Goal: Task Accomplishment & Management: Manage account settings

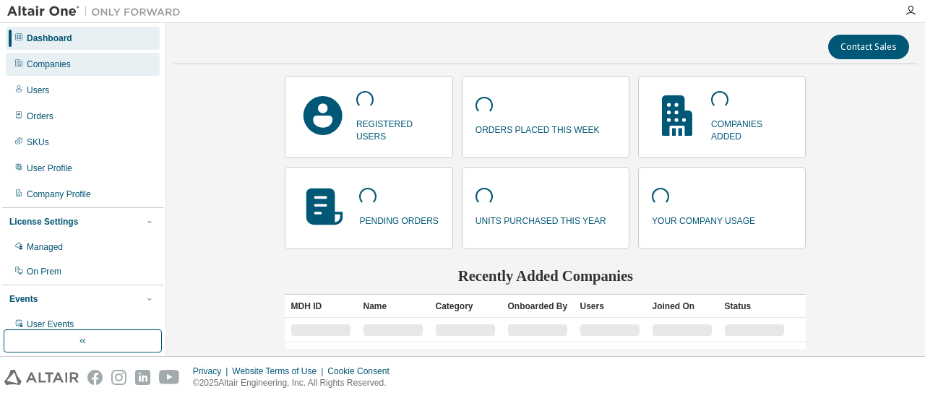
click at [69, 73] on div "Companies" at bounding box center [83, 64] width 154 height 23
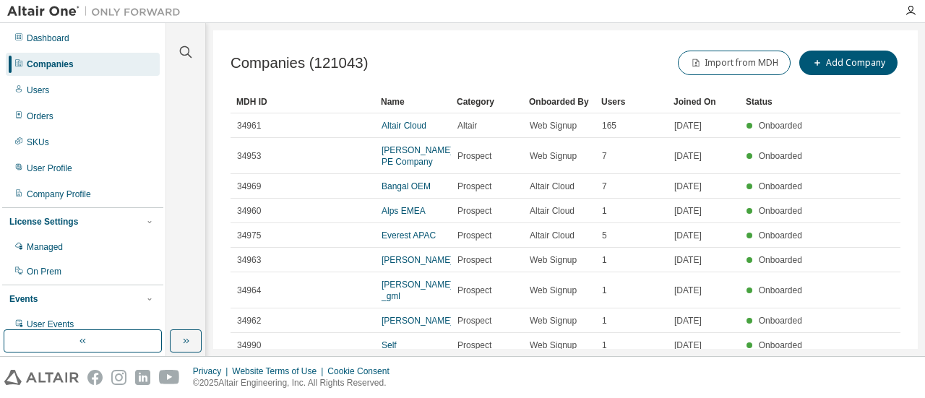
click at [64, 58] on div "Companies" at bounding box center [83, 64] width 154 height 23
click at [736, 66] on button "Import from MDH" at bounding box center [734, 63] width 113 height 25
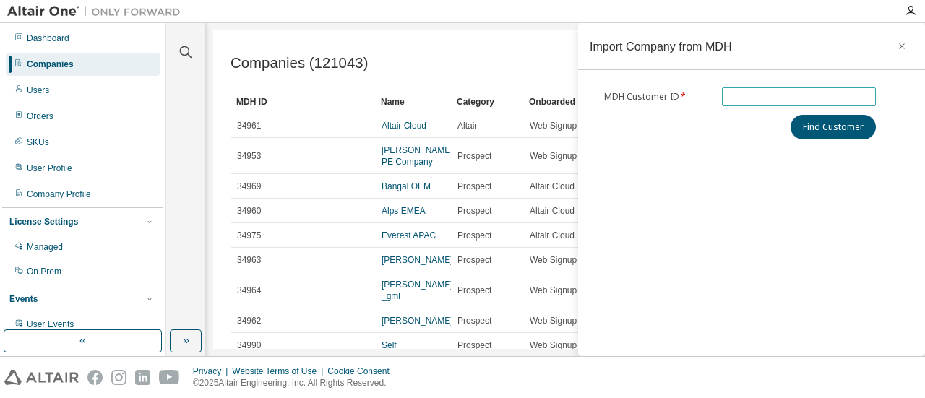
click at [742, 101] on input "text" at bounding box center [799, 97] width 147 height 12
paste input "******"
type input "******"
click at [846, 119] on button "Find Customer" at bounding box center [833, 127] width 85 height 25
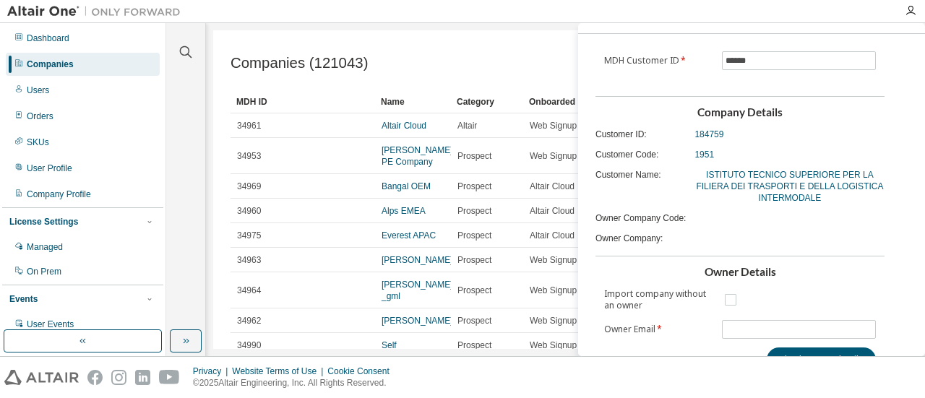
scroll to position [67, 0]
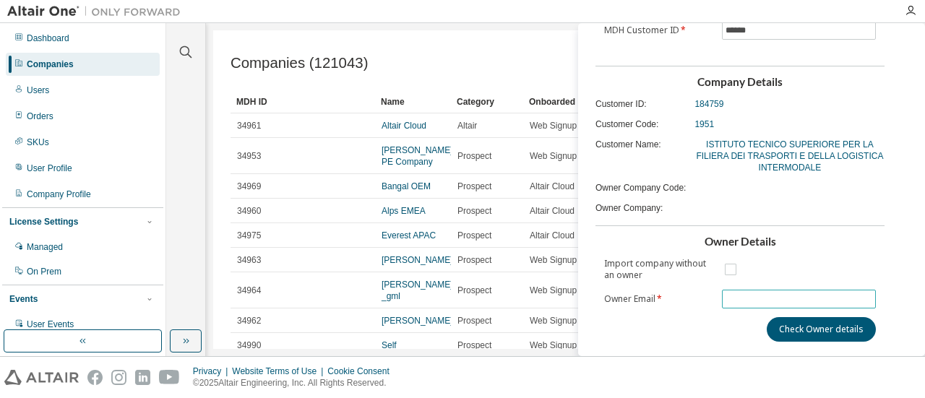
click at [781, 294] on input "text" at bounding box center [799, 300] width 147 height 12
click at [725, 304] on span at bounding box center [799, 299] width 155 height 19
click at [729, 299] on input "text" at bounding box center [799, 300] width 147 height 12
paste input "**********"
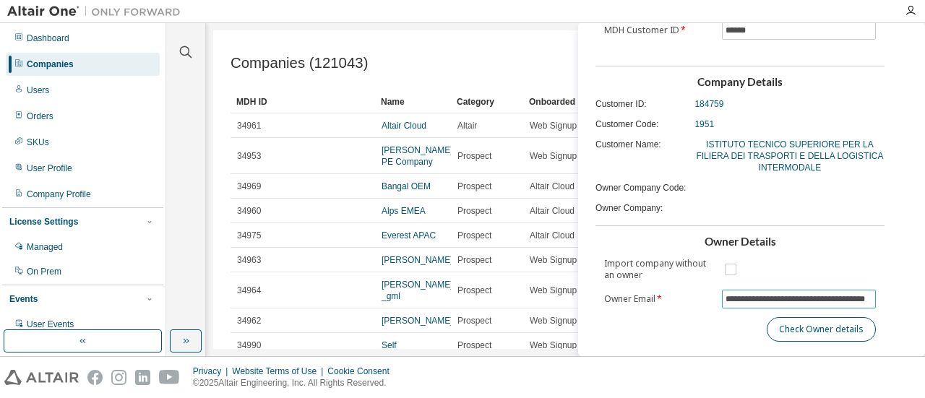
type input "**********"
click at [791, 332] on button "Check Owner details" at bounding box center [821, 329] width 109 height 25
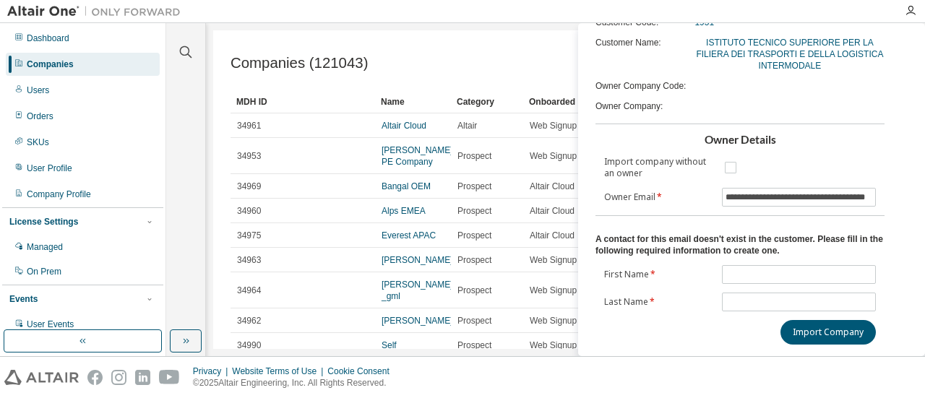
scroll to position [171, 0]
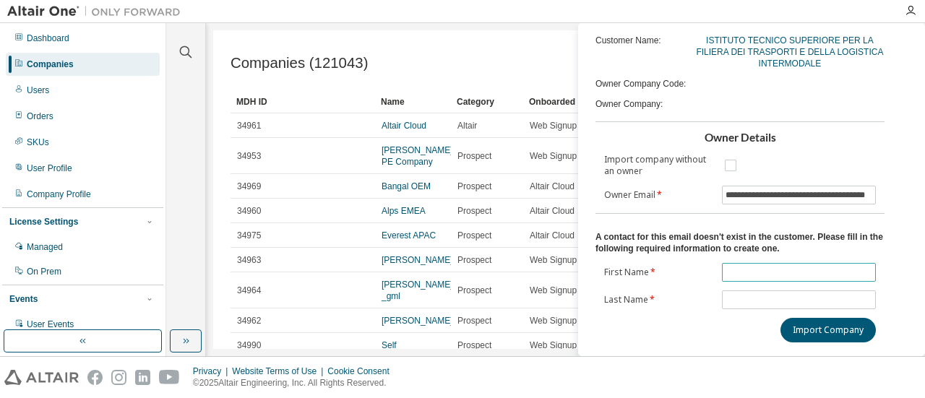
click at [785, 268] on input "text" at bounding box center [799, 273] width 147 height 12
type input "**********"
click at [769, 301] on input "text" at bounding box center [799, 300] width 147 height 12
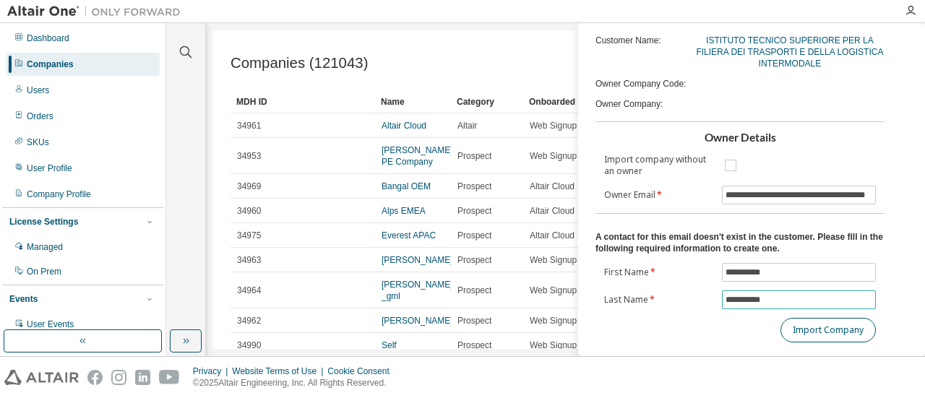
type input "**********"
click at [784, 335] on button "Import Company" at bounding box center [828, 330] width 95 height 25
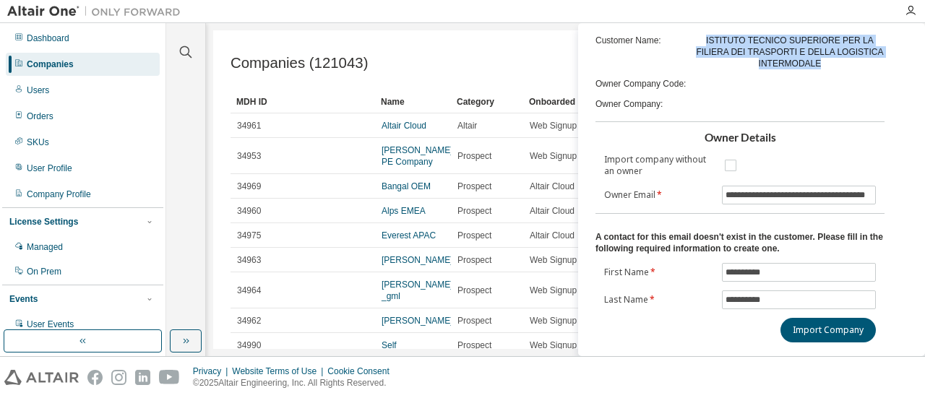
drag, startPoint x: 820, startPoint y: 58, endPoint x: 694, endPoint y: 35, distance: 127.8
click at [695, 35] on span "ISTITUTO TECNICO SUPERIORE PER LA FILIERA DEI TRASPORTI E DELLA LOGISTICA INTER…" at bounding box center [790, 52] width 190 height 35
copy span "ISTITUTO TECNICO SUPERIORE PER LA FILIERA DEI TRASPORTI E DELLA LOGISTICA INTER…"
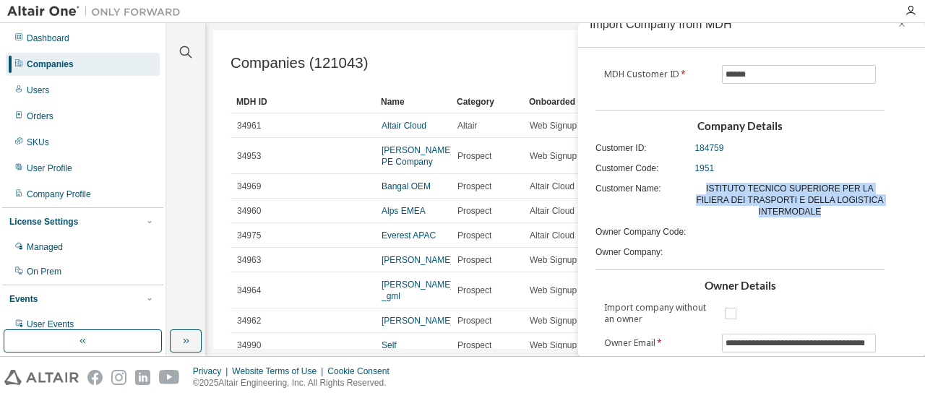
scroll to position [0, 0]
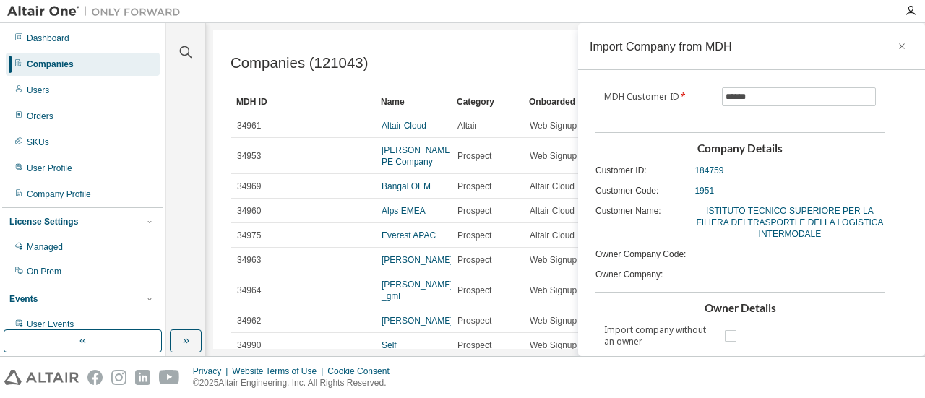
click at [74, 66] on div "Companies" at bounding box center [83, 64] width 154 height 23
click at [59, 64] on div "Companies" at bounding box center [50, 65] width 47 height 12
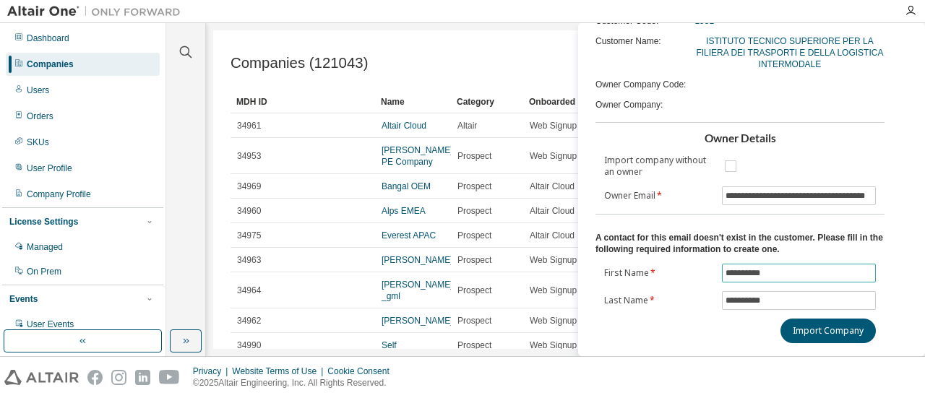
scroll to position [171, 0]
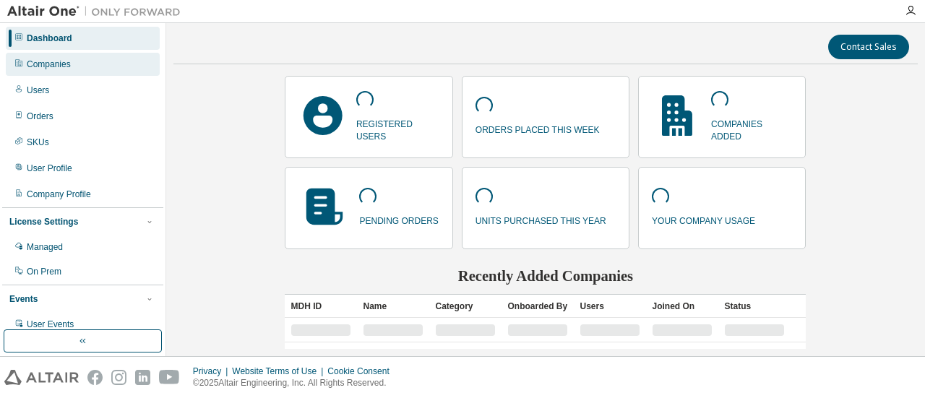
click at [58, 71] on div "Companies" at bounding box center [83, 64] width 154 height 23
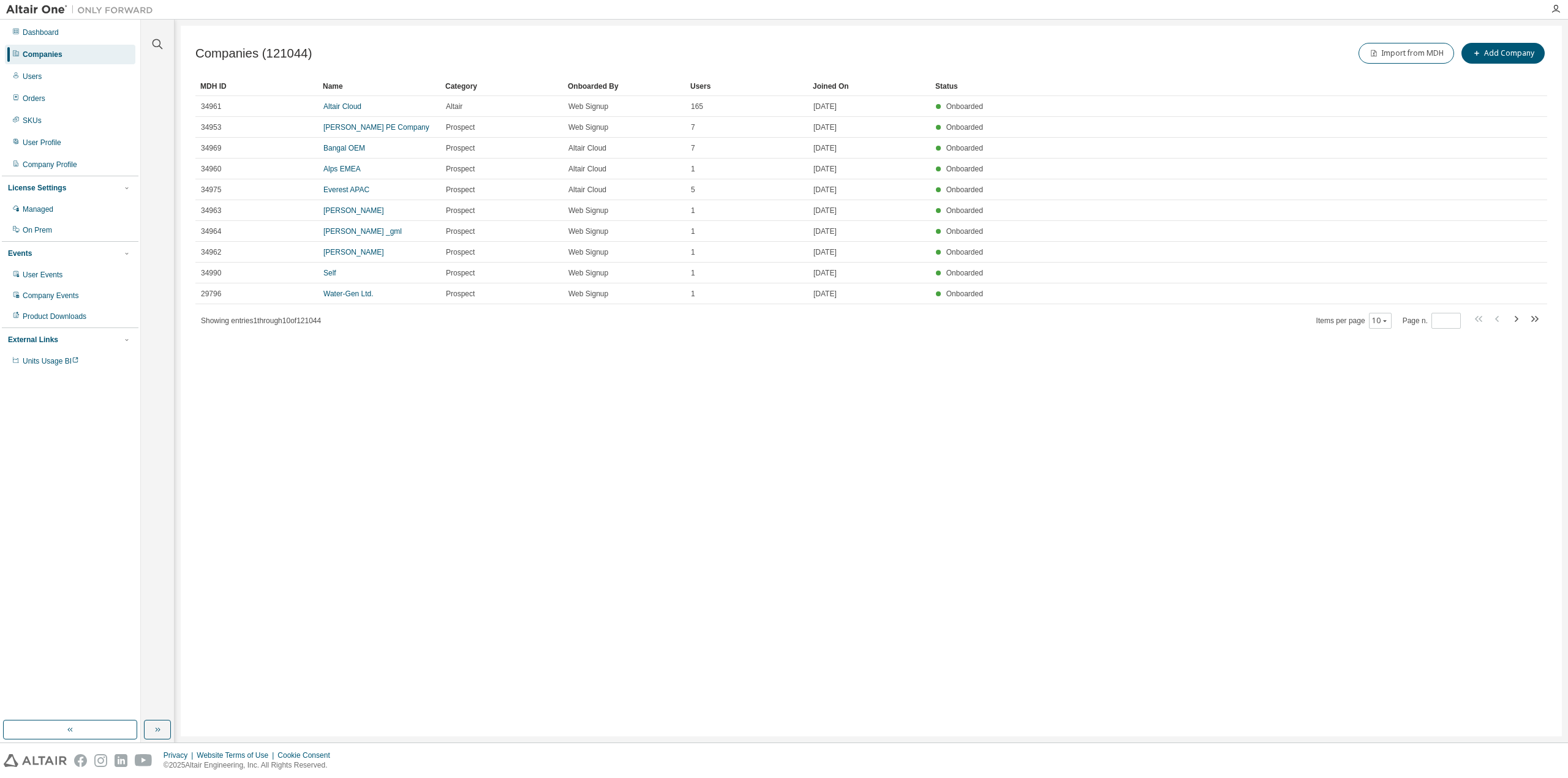
click at [55, 57] on div "Companies" at bounding box center [42, 55] width 40 height 10
click at [784, 41] on div "Import from MDH Add Company" at bounding box center [1210, 53] width 676 height 25
click at [784, 52] on button "Import from MDH" at bounding box center [1406, 53] width 96 height 21
click at [784, 43] on icon "button" at bounding box center [1549, 39] width 8 height 10
click at [52, 75] on div "Users" at bounding box center [70, 76] width 130 height 19
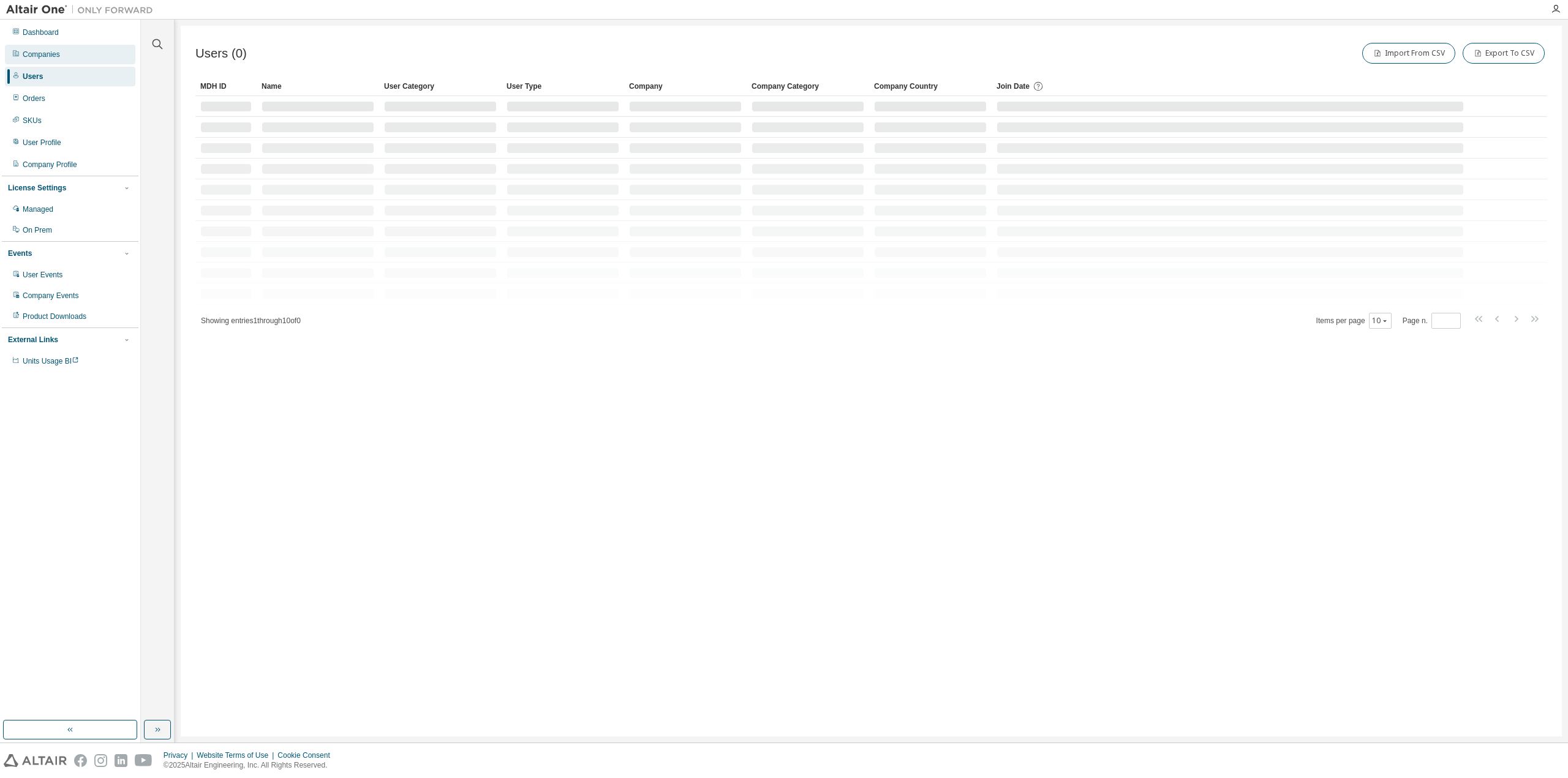
click at [55, 52] on div "Companies" at bounding box center [42, 55] width 37 height 10
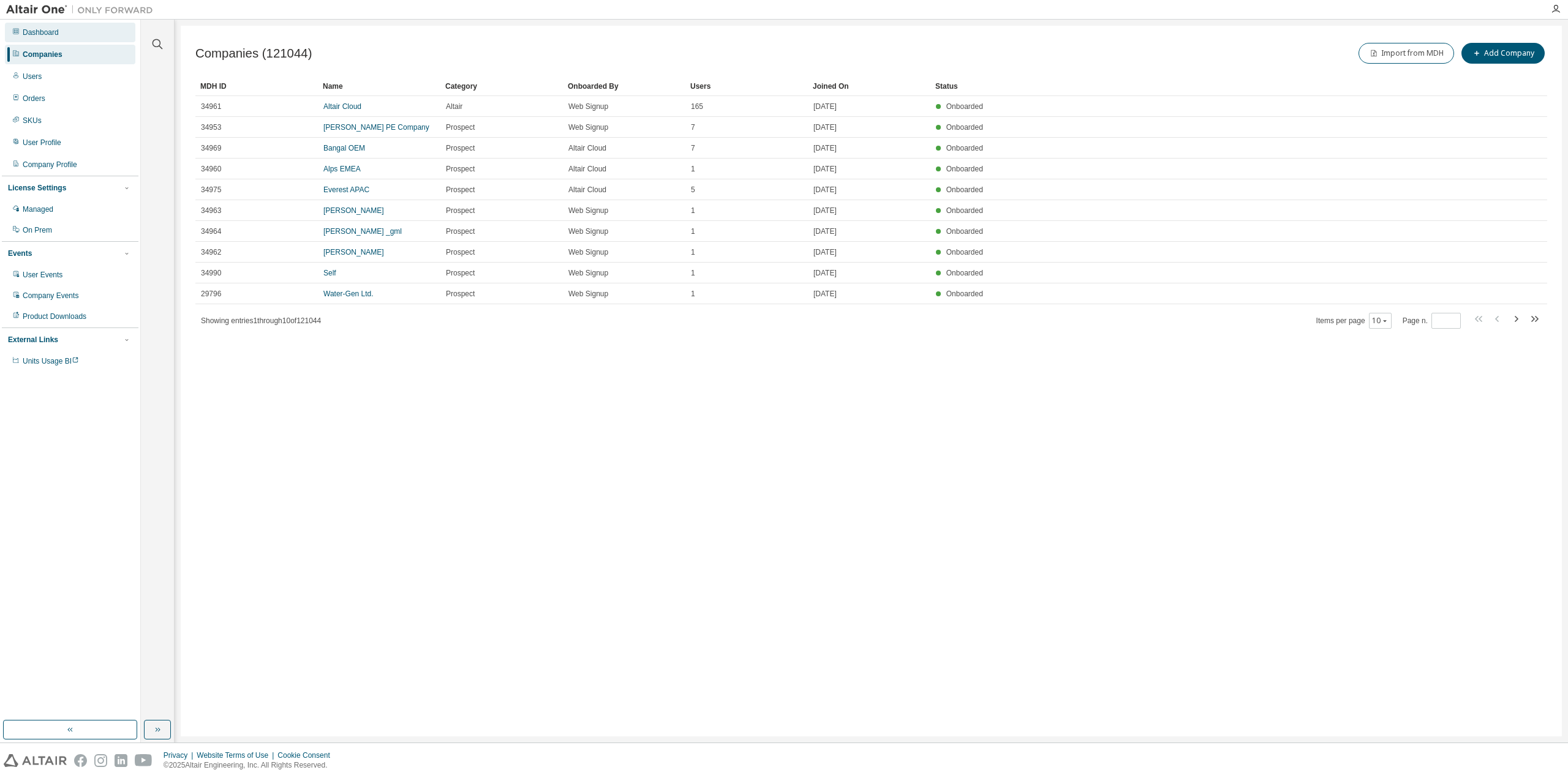
click at [101, 39] on div "Dashboard" at bounding box center [70, 32] width 130 height 19
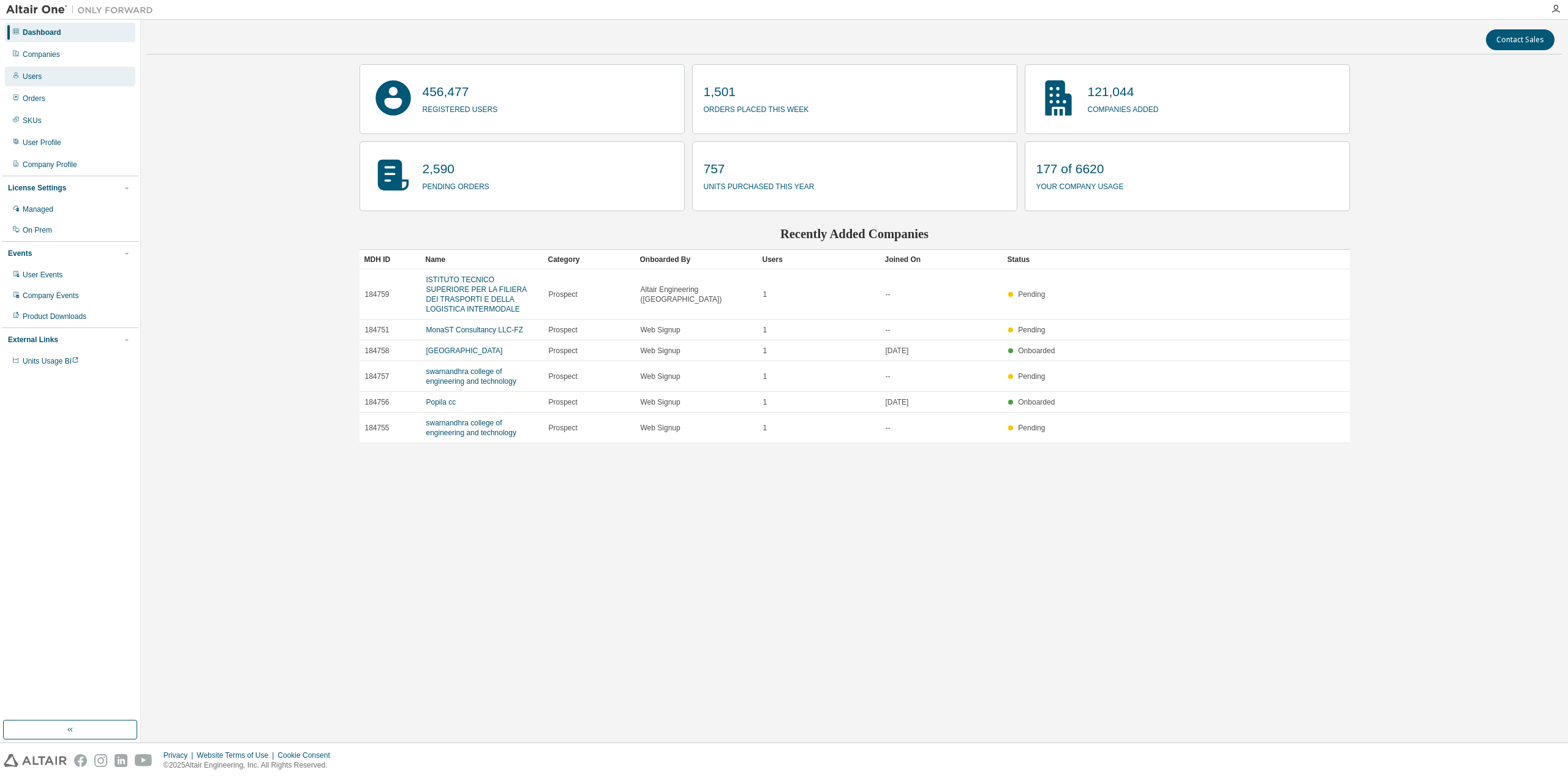
click at [83, 74] on div "Users" at bounding box center [70, 76] width 130 height 19
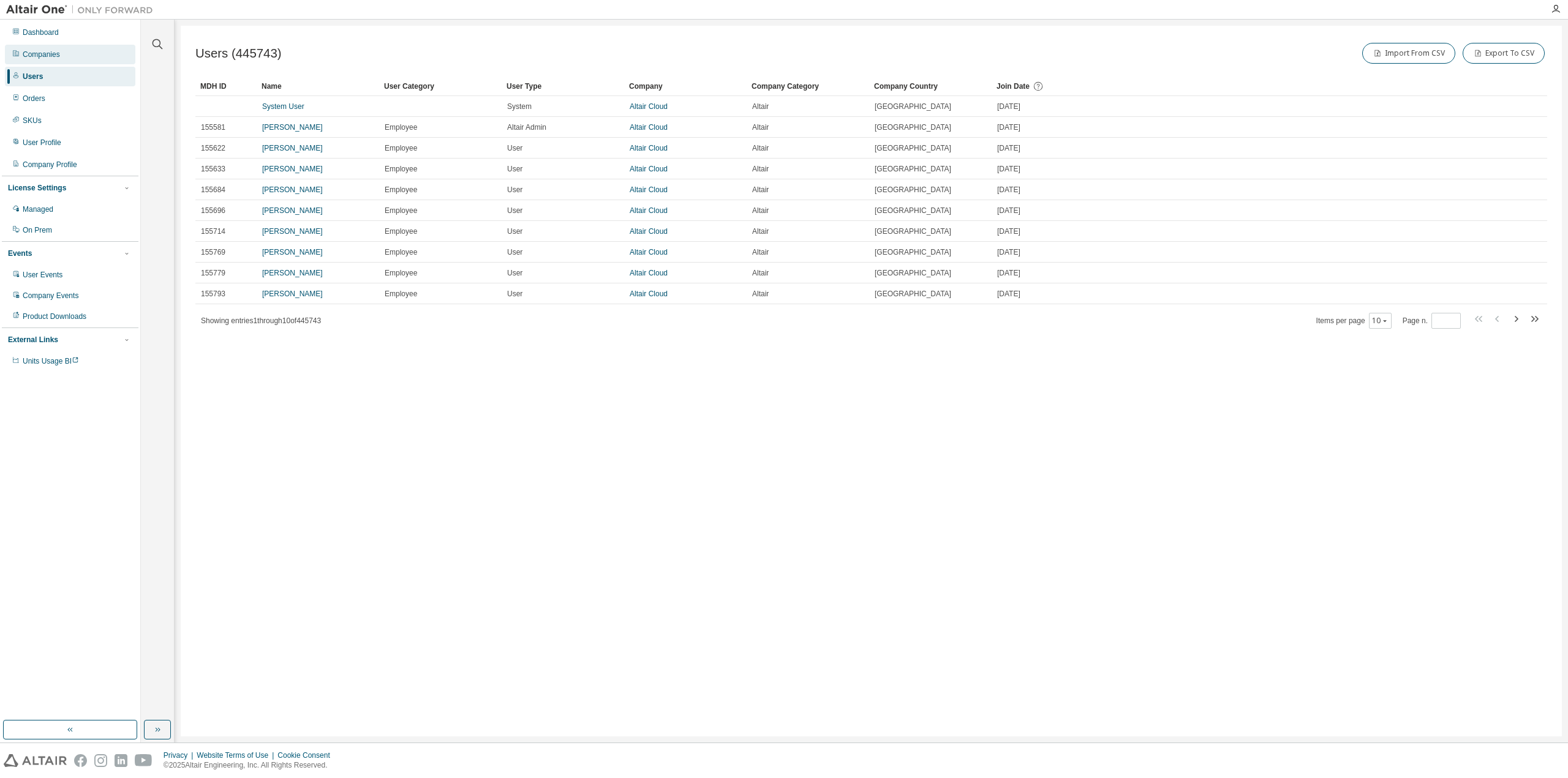
click at [78, 54] on div "Companies" at bounding box center [70, 54] width 130 height 19
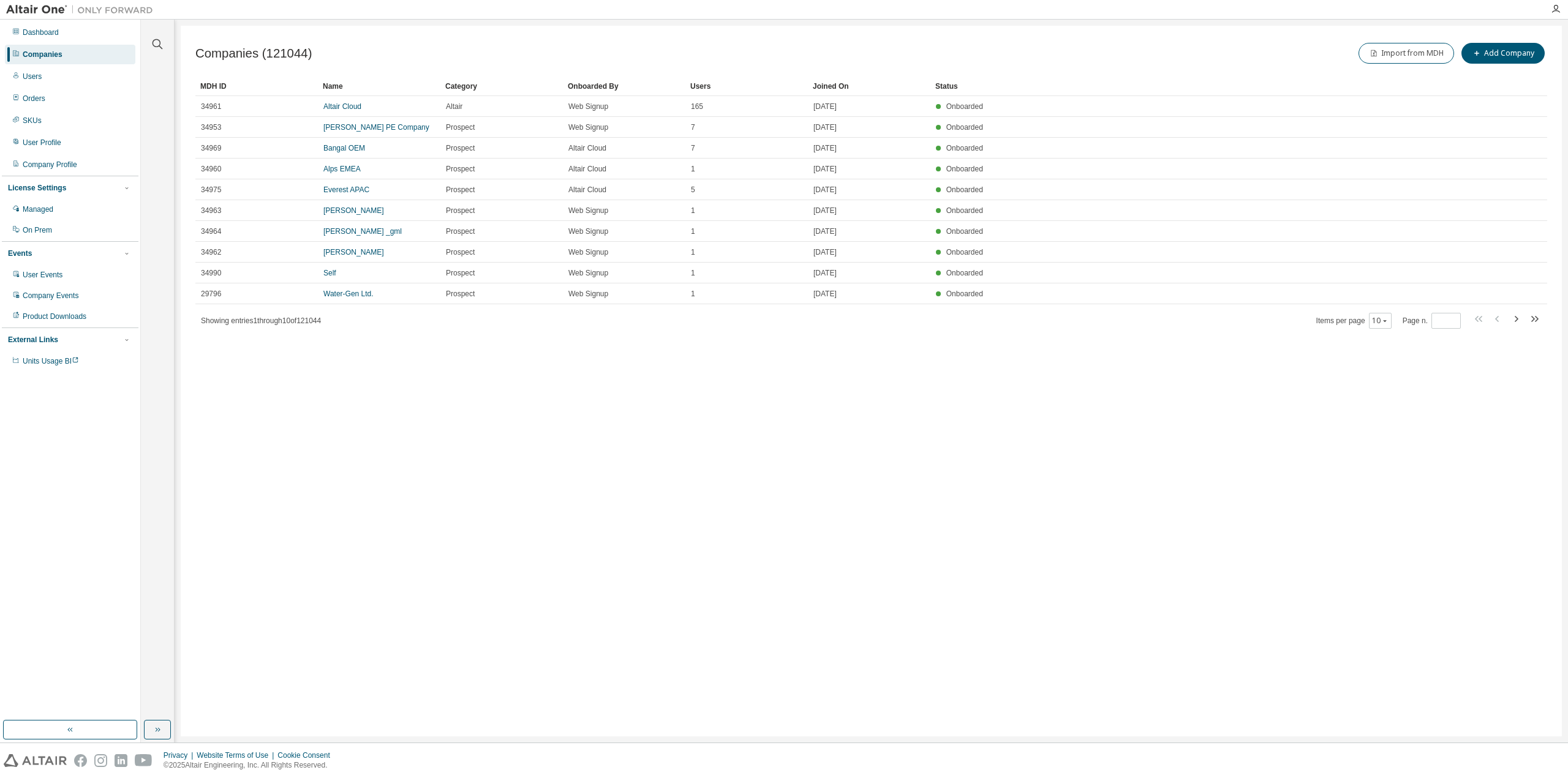
click at [784, 14] on div at bounding box center [1555, 9] width 25 height 10
click at [784, 10] on icon "button" at bounding box center [1556, 9] width 10 height 10
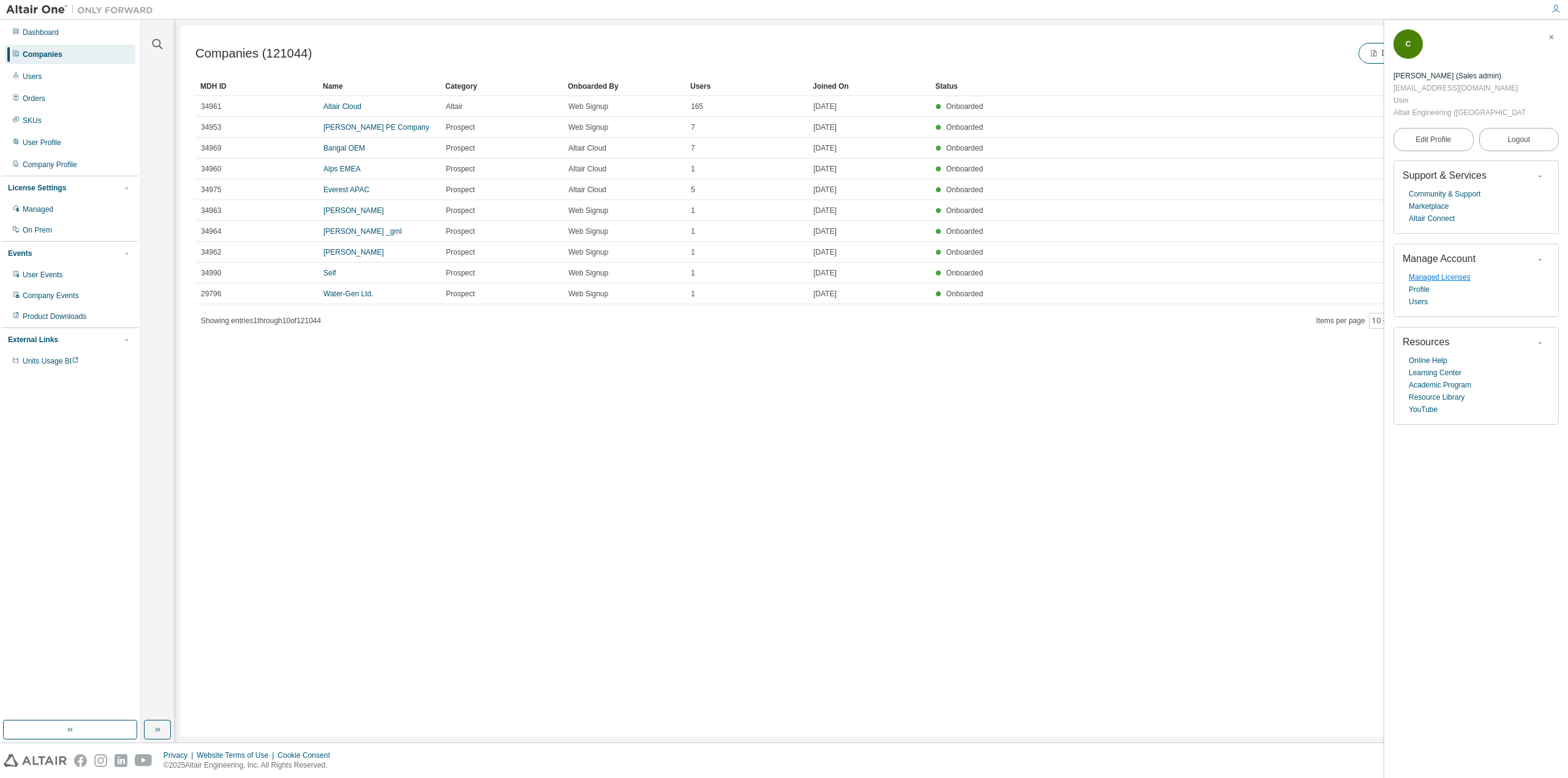
click at [784, 271] on link "Managed Licenses" at bounding box center [1439, 277] width 62 height 12
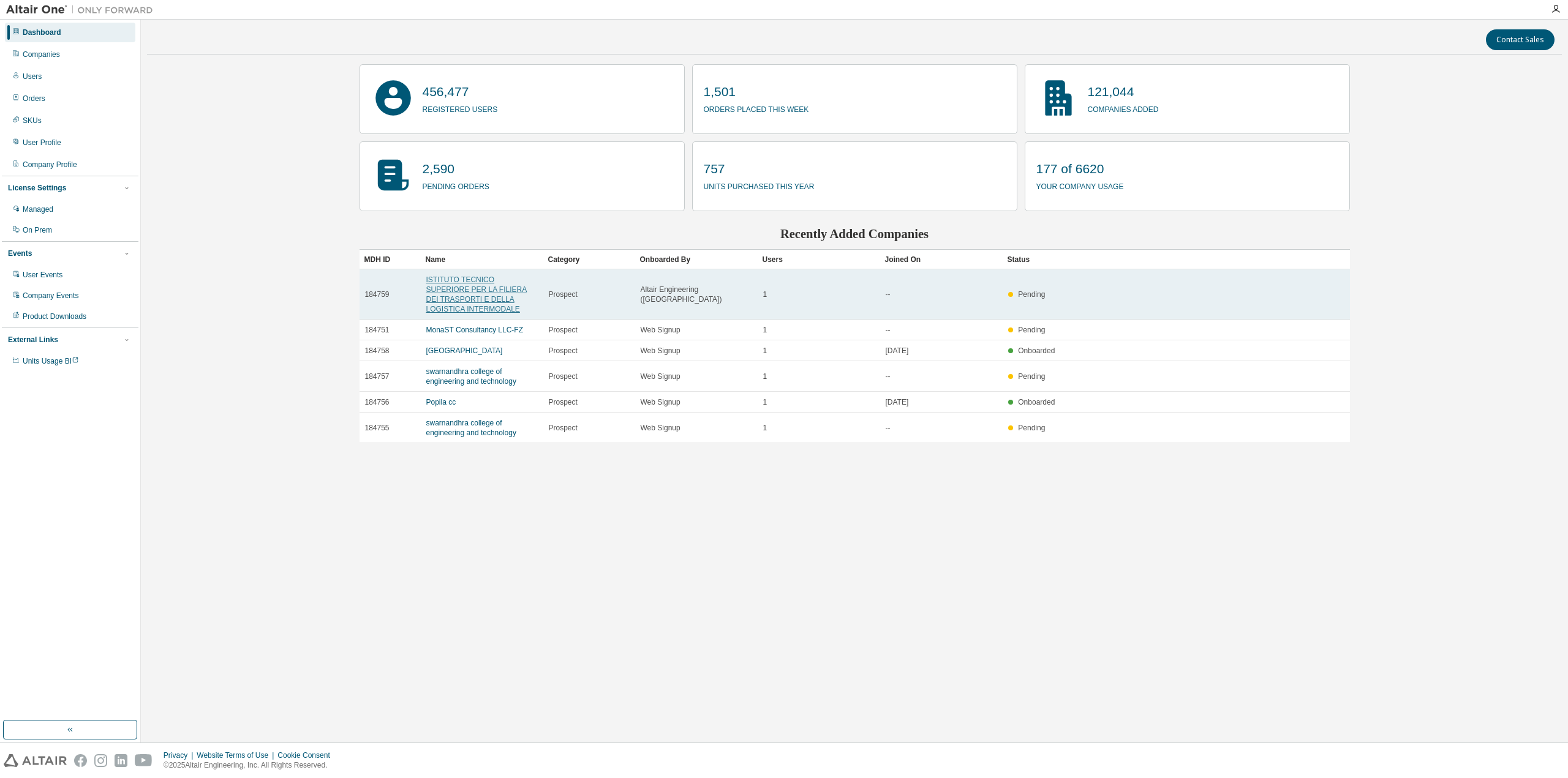
click at [447, 288] on link "ISTITUTO TECNICO SUPERIORE PER LA FILIERA DEI TRASPORTI E DELLA LOGISTICA INTER…" at bounding box center [476, 294] width 101 height 38
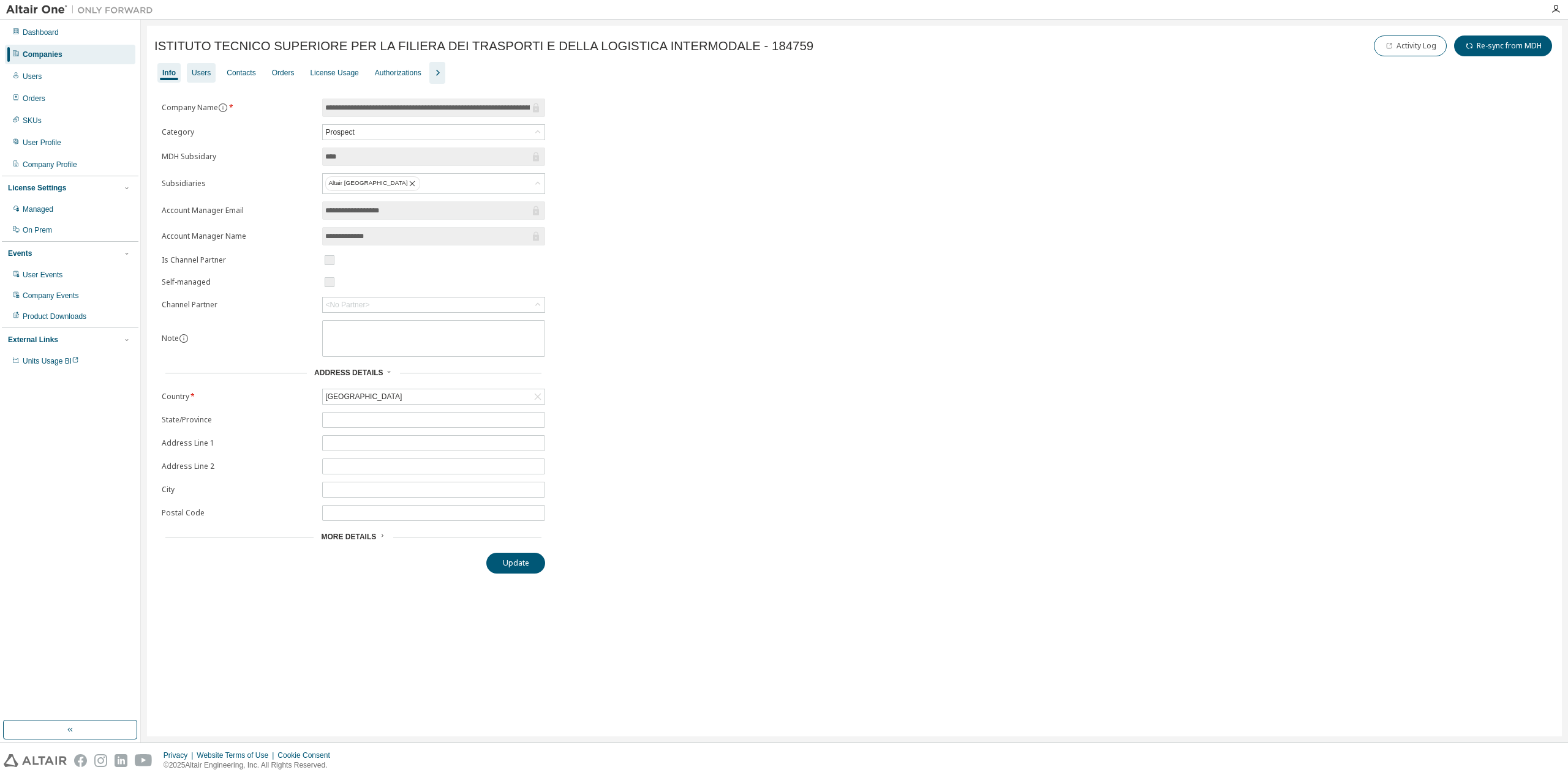
click at [201, 75] on div "Users" at bounding box center [201, 73] width 19 height 10
